Goal: Download file/media

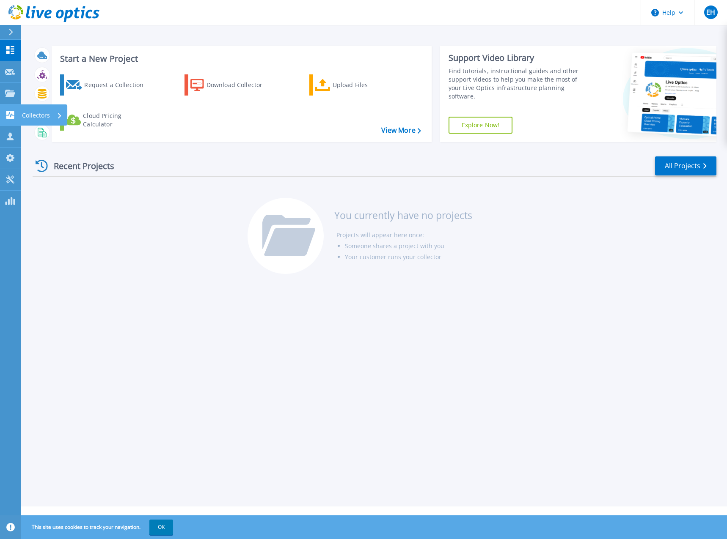
click at [8, 119] on icon at bounding box center [10, 115] width 8 height 8
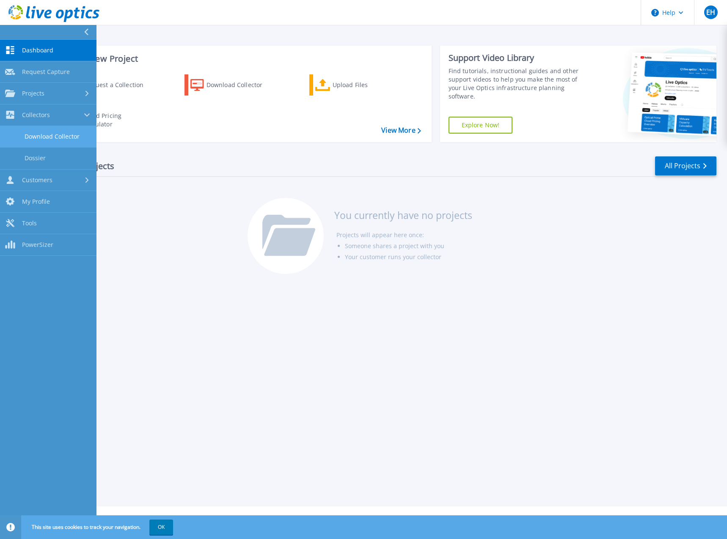
click at [52, 138] on link "Download Collector" at bounding box center [48, 137] width 96 height 22
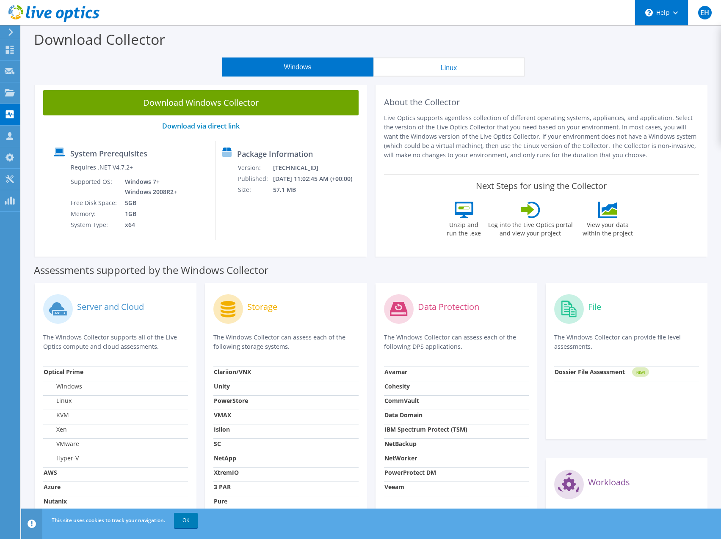
click at [675, 12] on icon at bounding box center [675, 12] width 5 height 3
click at [673, 34] on link "Explore Helpful Articles" at bounding box center [682, 36] width 94 height 21
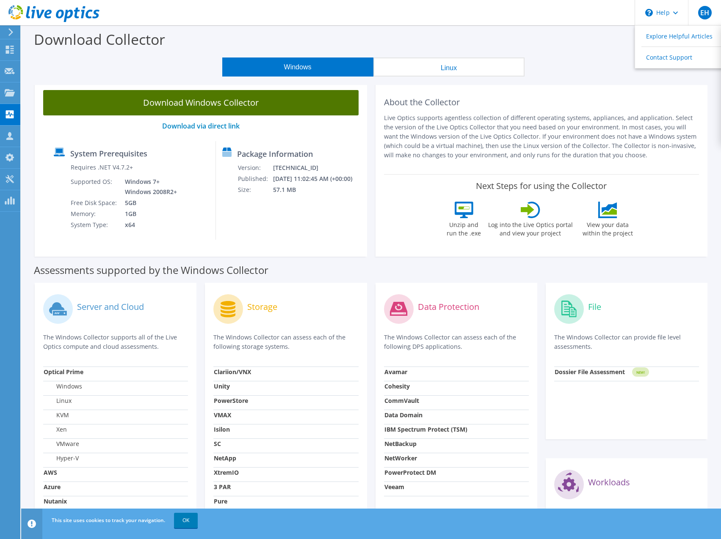
click at [198, 101] on link "Download Windows Collector" at bounding box center [200, 102] width 315 height 25
